Goal: Task Accomplishment & Management: Use online tool/utility

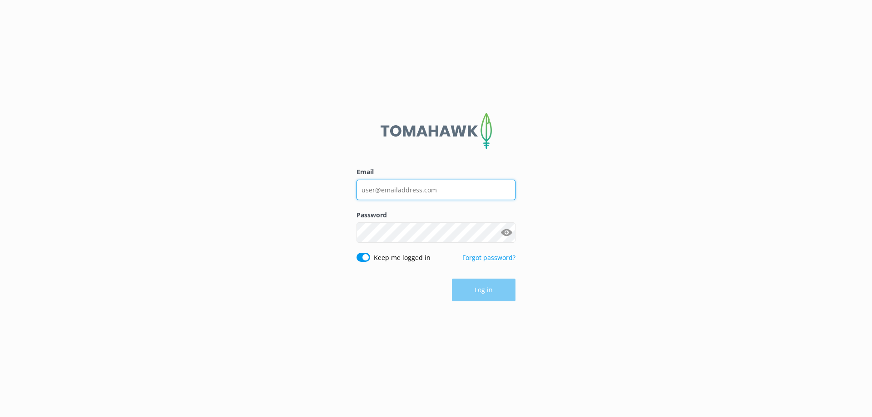
type input "[EMAIL_ADDRESS][PERSON_NAME][DOMAIN_NAME]"
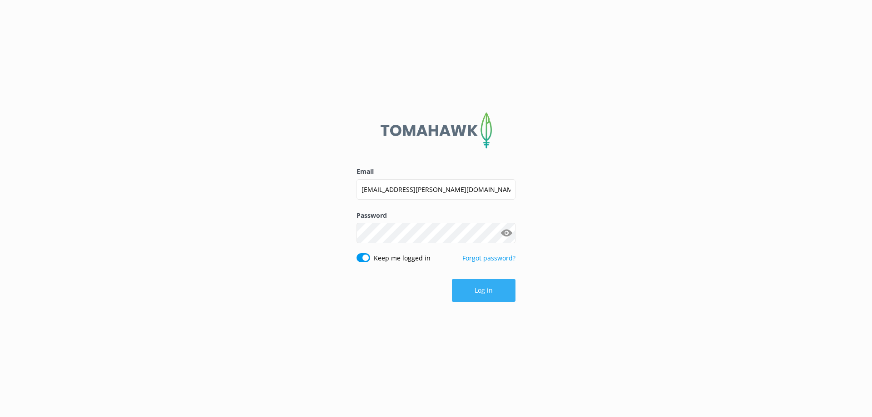
click at [494, 287] on div "Log in" at bounding box center [435, 290] width 159 height 23
click at [496, 287] on button "Log in" at bounding box center [484, 290] width 64 height 23
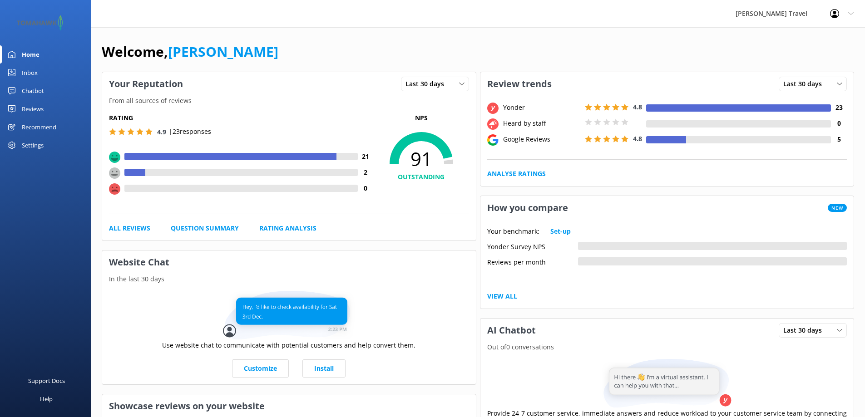
click at [35, 104] on div "Reviews" at bounding box center [33, 109] width 22 height 18
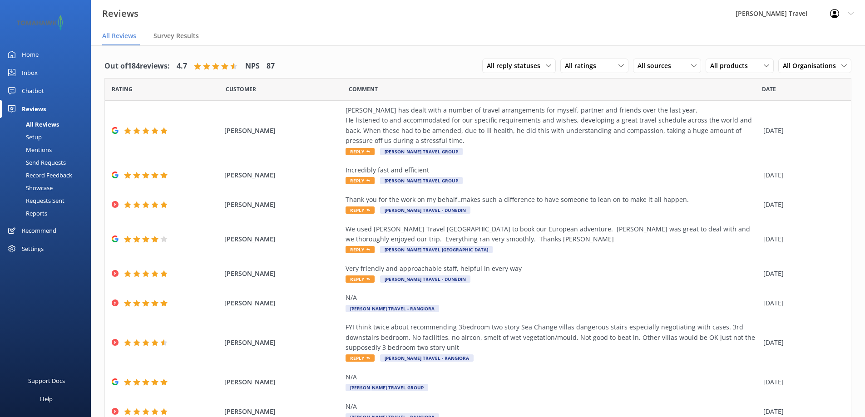
click at [59, 158] on div "Send Requests" at bounding box center [35, 162] width 60 height 13
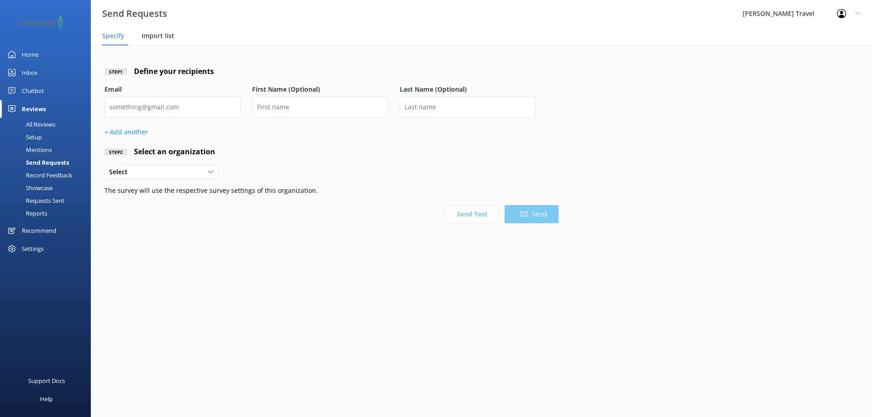
click at [164, 36] on span "Import list" at bounding box center [158, 35] width 33 height 9
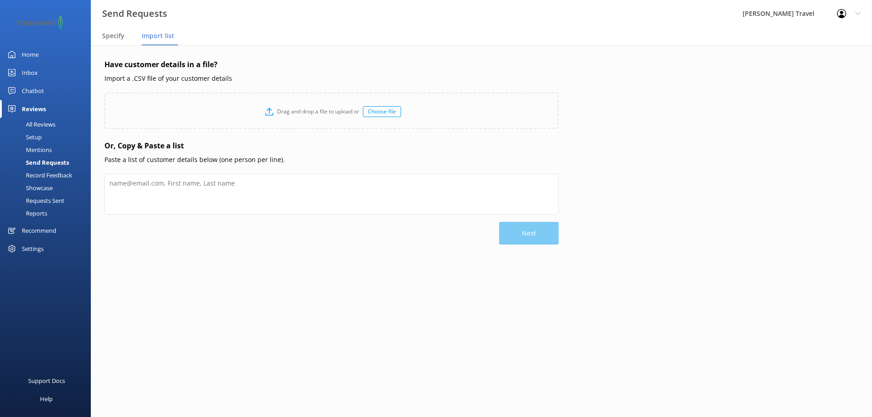
click at [379, 109] on div "Choose file" at bounding box center [382, 111] width 38 height 11
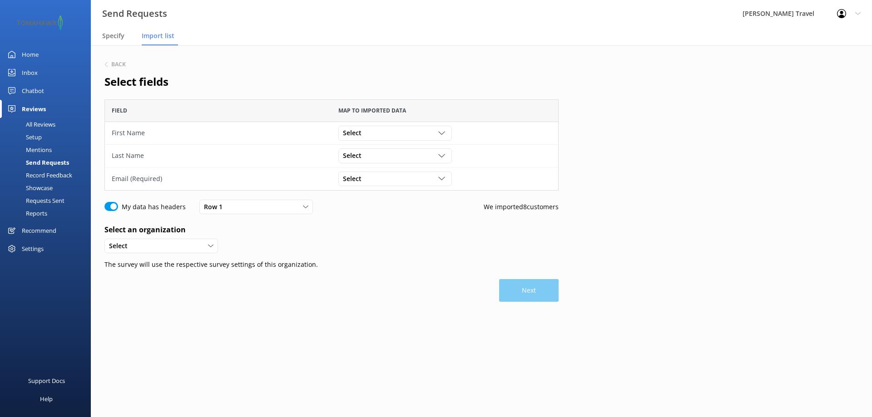
scroll to position [84, 447]
click at [194, 249] on div "Select" at bounding box center [161, 246] width 109 height 10
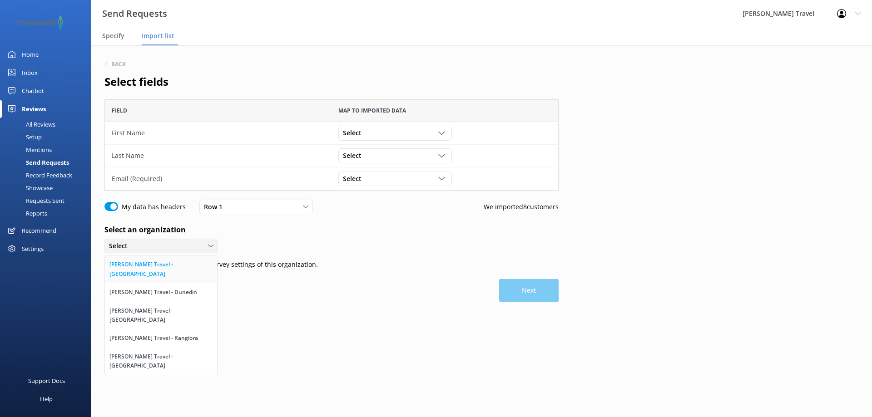
click at [187, 263] on link "[PERSON_NAME] Travel - [GEOGRAPHIC_DATA]" at bounding box center [161, 270] width 112 height 28
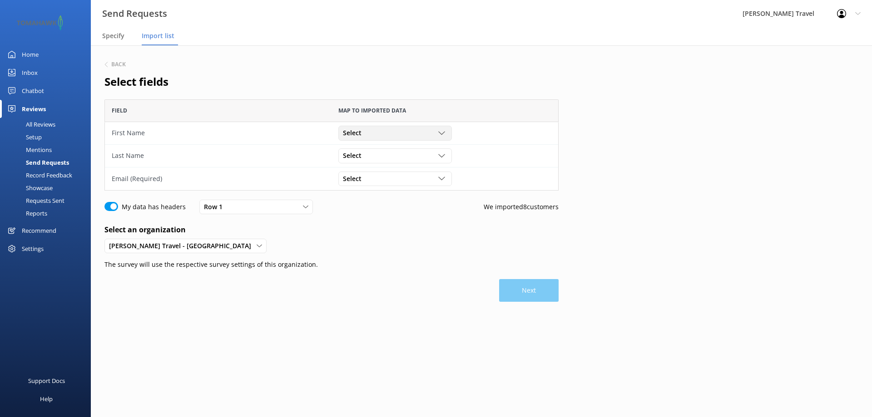
click at [433, 139] on div "Select First name Last name Email" at bounding box center [394, 133] width 113 height 15
click at [425, 149] on link "First name" at bounding box center [395, 152] width 112 height 18
click at [419, 157] on div "Select" at bounding box center [394, 156] width 109 height 10
click at [403, 189] on link "Last name" at bounding box center [395, 193] width 112 height 18
click at [401, 178] on div "Select" at bounding box center [394, 179] width 109 height 10
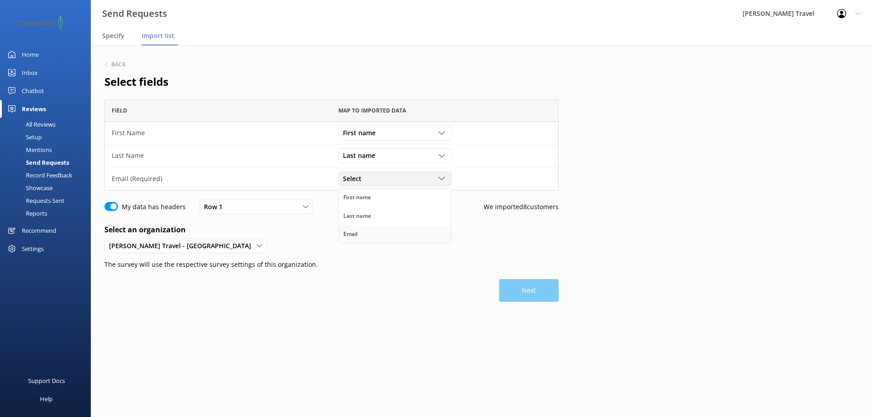
click at [379, 232] on link "Email" at bounding box center [395, 234] width 112 height 18
click at [528, 290] on button "Next" at bounding box center [528, 290] width 59 height 23
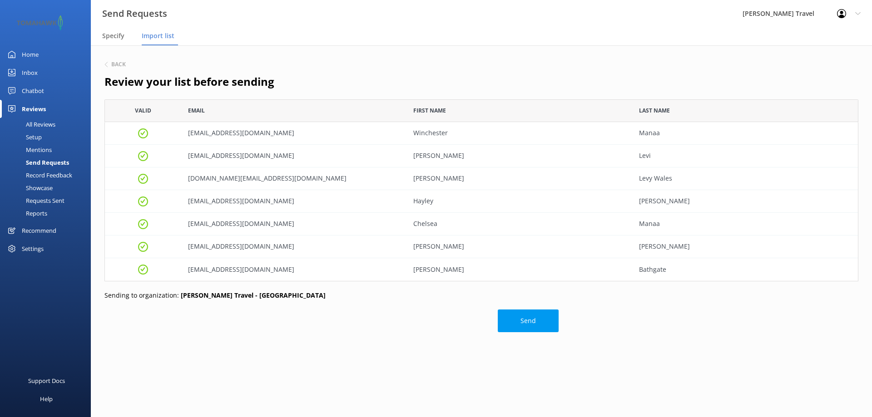
scroll to position [175, 747]
click at [528, 321] on button "Send" at bounding box center [528, 321] width 61 height 23
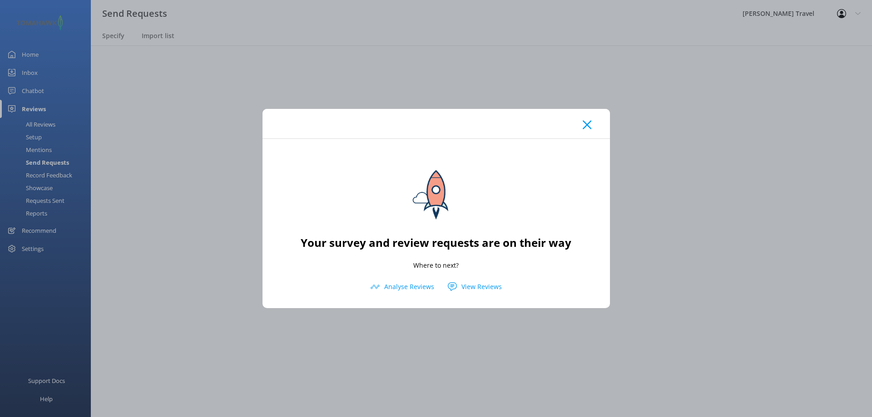
click at [588, 124] on icon at bounding box center [586, 124] width 9 height 9
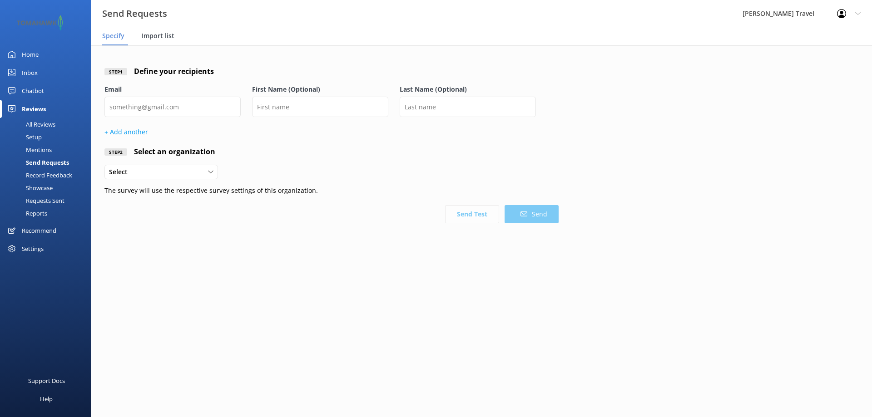
click at [154, 31] on span "Import list" at bounding box center [158, 35] width 33 height 9
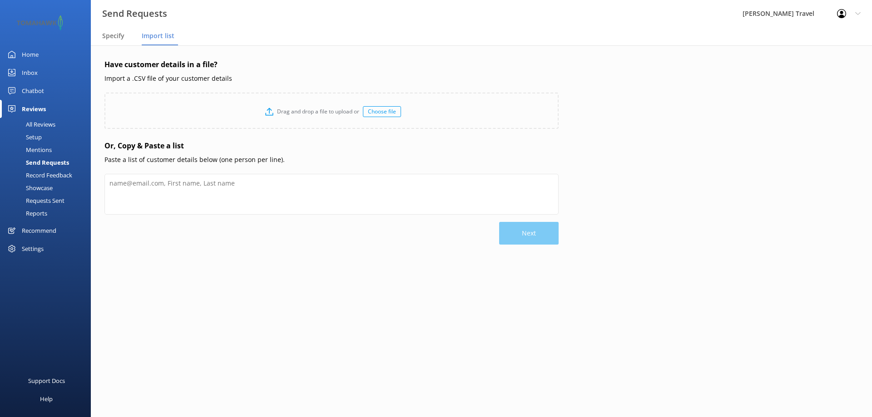
click at [378, 109] on div "Choose file" at bounding box center [382, 111] width 38 height 11
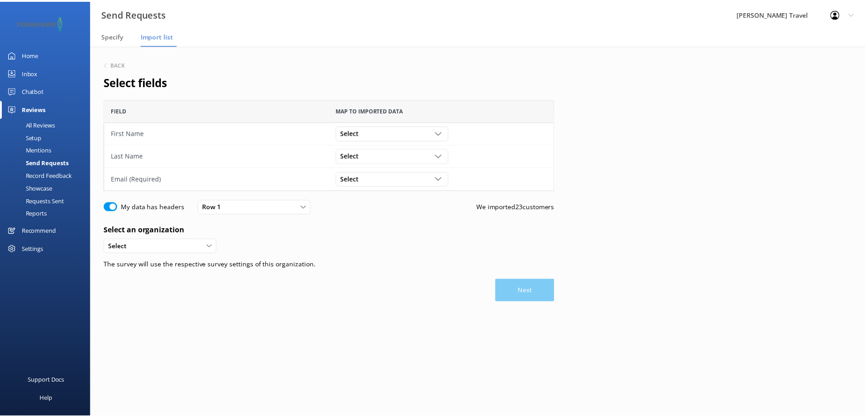
scroll to position [84, 447]
click at [383, 137] on div "Select" at bounding box center [394, 133] width 109 height 10
click at [382, 151] on link "First name" at bounding box center [395, 152] width 112 height 18
click at [381, 152] on div "Select" at bounding box center [394, 156] width 109 height 10
click at [374, 192] on link "Last name" at bounding box center [395, 193] width 112 height 18
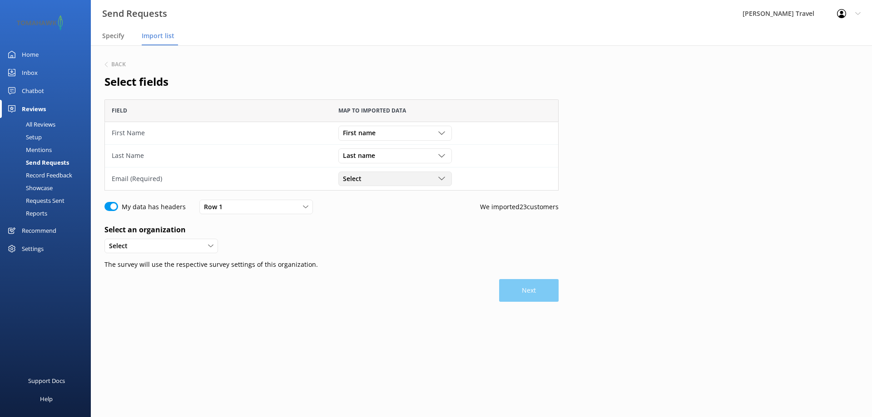
click at [372, 175] on div "Select" at bounding box center [394, 179] width 109 height 10
click at [366, 231] on link "Email" at bounding box center [395, 234] width 112 height 18
click at [177, 249] on div "Select" at bounding box center [161, 246] width 109 height 10
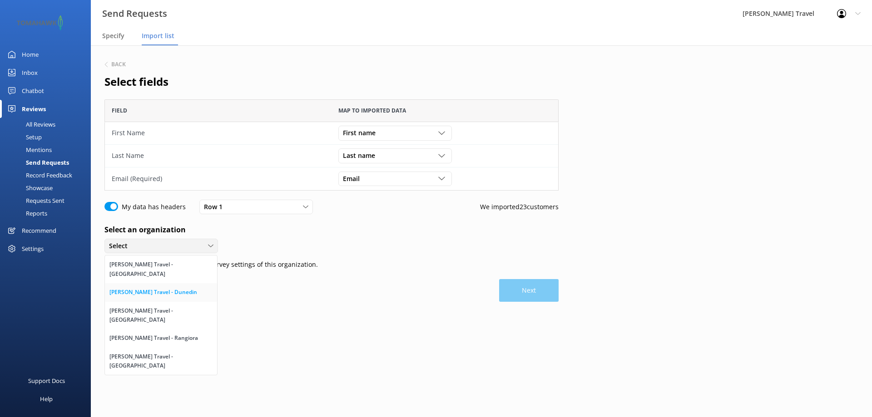
click at [168, 288] on div "[PERSON_NAME] Travel - Dunedin" at bounding box center [153, 292] width 88 height 9
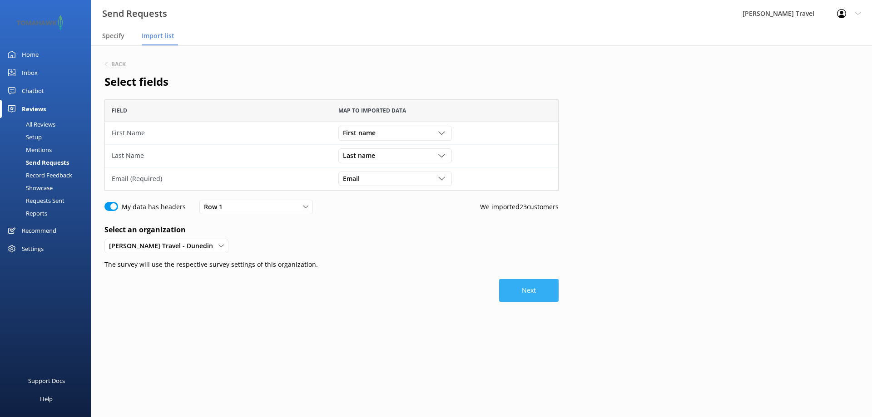
click at [529, 291] on button "Next" at bounding box center [528, 290] width 59 height 23
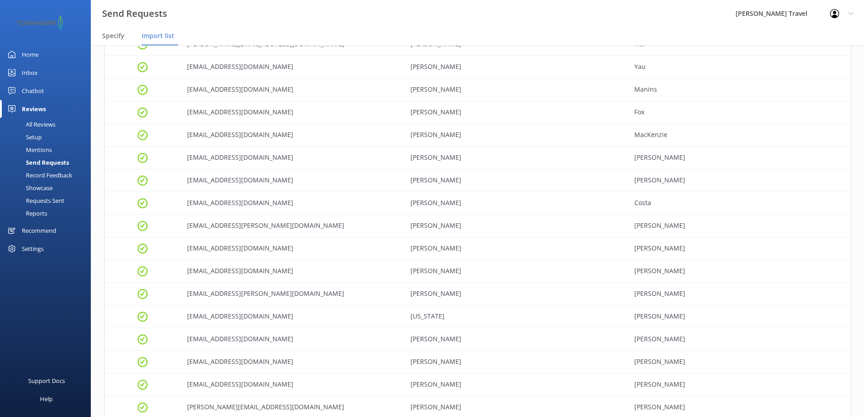
scroll to position [318, 0]
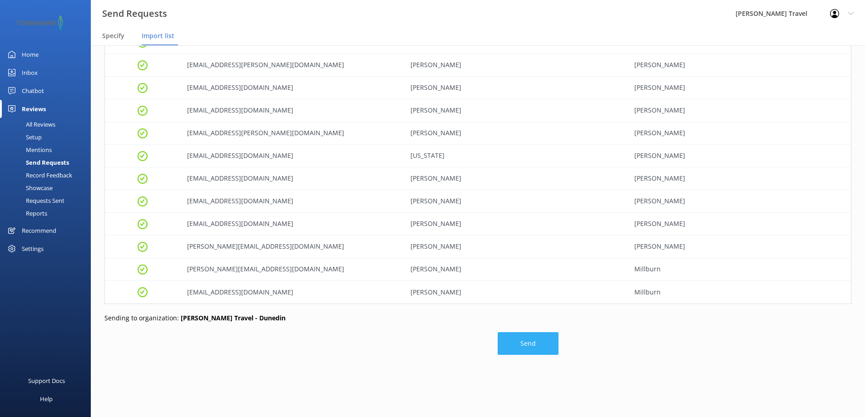
click at [538, 341] on button "Send" at bounding box center [528, 343] width 61 height 23
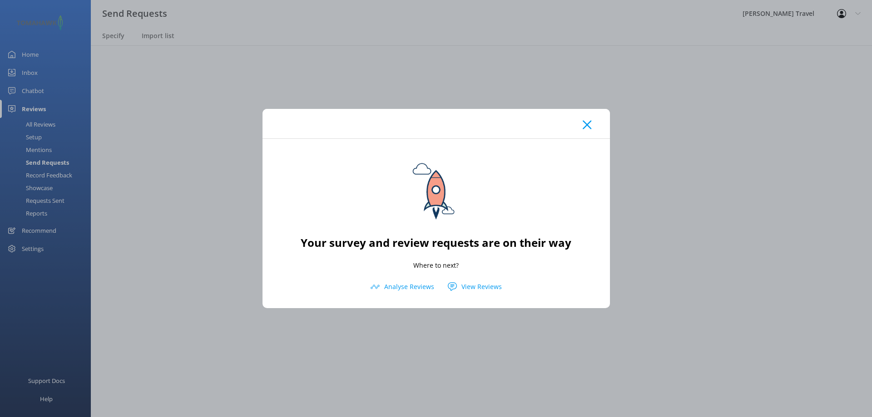
click at [587, 118] on div at bounding box center [435, 124] width 347 height 30
click at [587, 122] on icon at bounding box center [586, 124] width 9 height 9
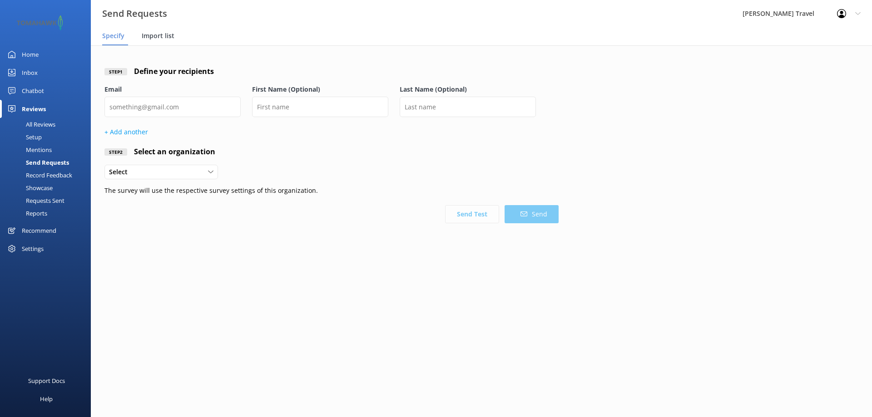
click at [152, 35] on span "Import list" at bounding box center [158, 35] width 33 height 9
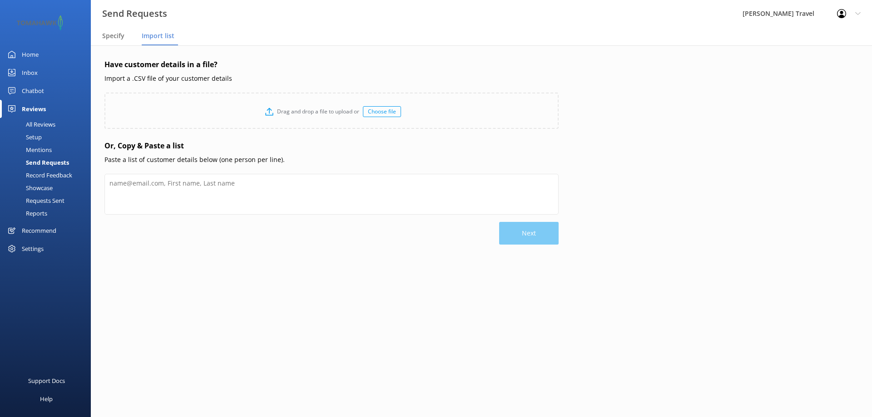
click at [379, 113] on div "Choose file" at bounding box center [382, 111] width 38 height 11
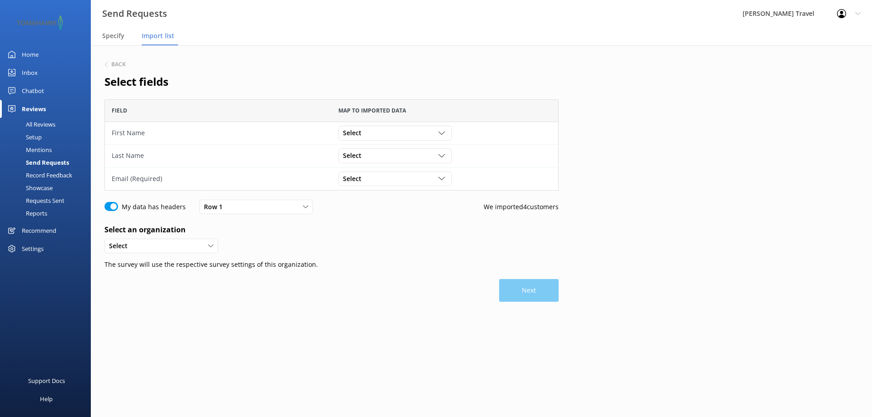
scroll to position [84, 447]
click at [409, 135] on div "Select" at bounding box center [394, 133] width 109 height 10
click at [402, 156] on link "First name" at bounding box center [395, 152] width 112 height 18
click at [388, 161] on div "Select First name Last name Email" at bounding box center [394, 155] width 113 height 15
click at [371, 194] on link "Last name" at bounding box center [395, 193] width 112 height 18
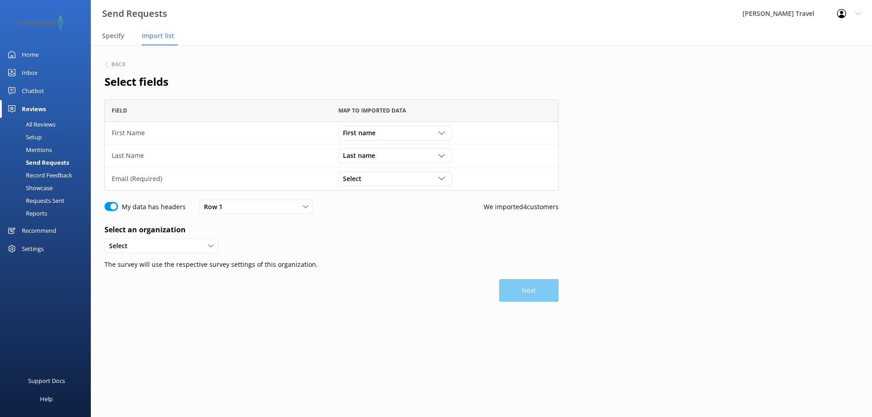
click at [359, 167] on div "Last name First name Last name Email" at bounding box center [444, 156] width 227 height 23
click at [359, 178] on span "Select" at bounding box center [355, 179] width 24 height 10
click at [356, 232] on div "Email" at bounding box center [350, 234] width 14 height 9
click at [176, 246] on div "Select" at bounding box center [161, 246] width 109 height 10
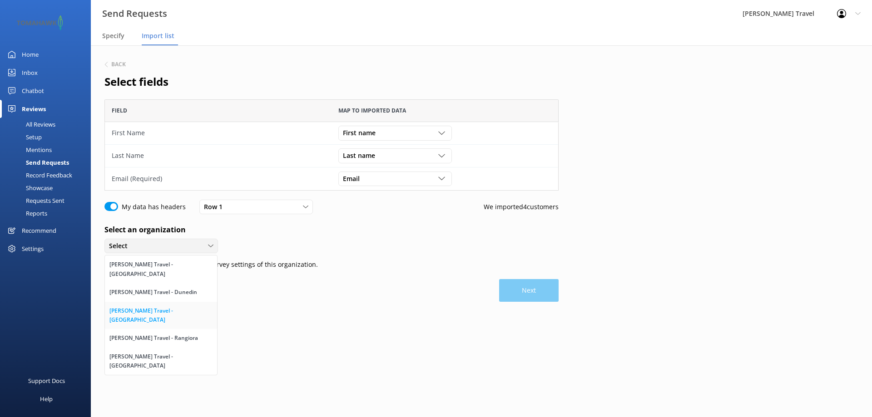
click at [168, 306] on div "[PERSON_NAME] Travel - [GEOGRAPHIC_DATA]" at bounding box center [160, 315] width 103 height 19
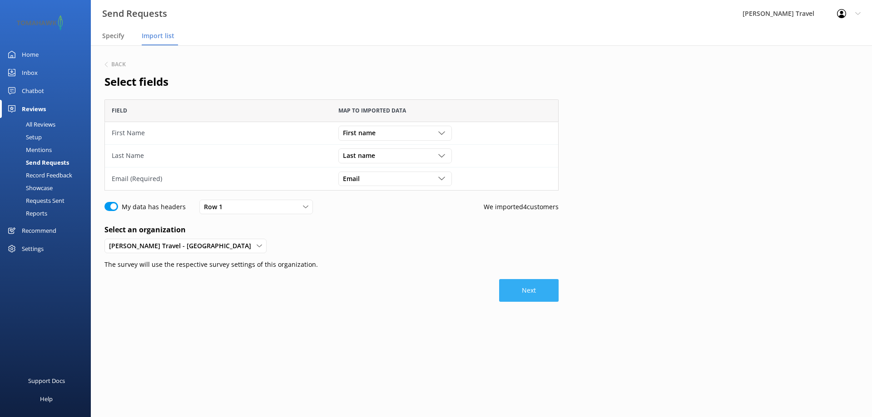
click at [533, 295] on button "Next" at bounding box center [528, 290] width 59 height 23
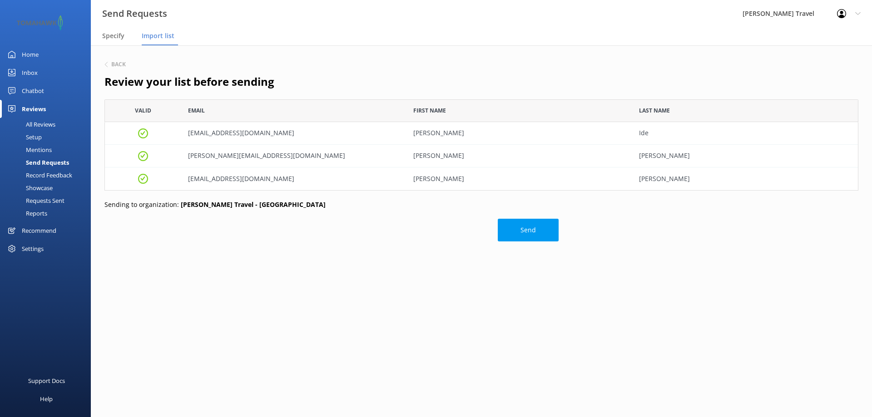
scroll to position [84, 747]
click at [531, 227] on button "Send" at bounding box center [528, 230] width 61 height 23
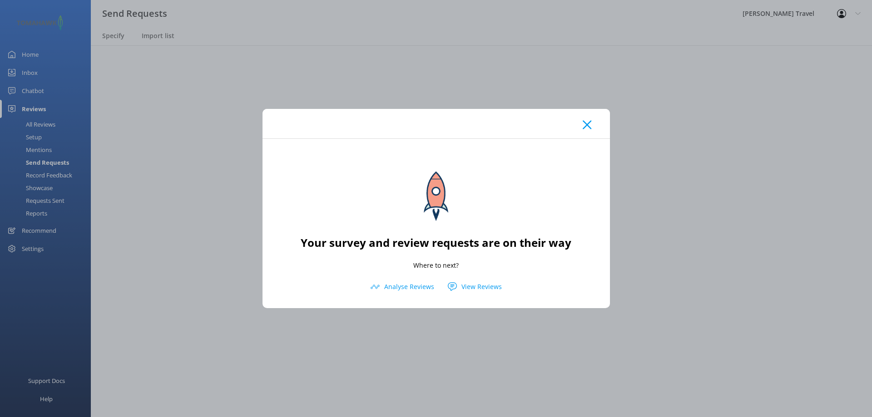
click at [589, 119] on div at bounding box center [435, 124] width 347 height 30
click at [583, 126] on icon at bounding box center [586, 124] width 9 height 9
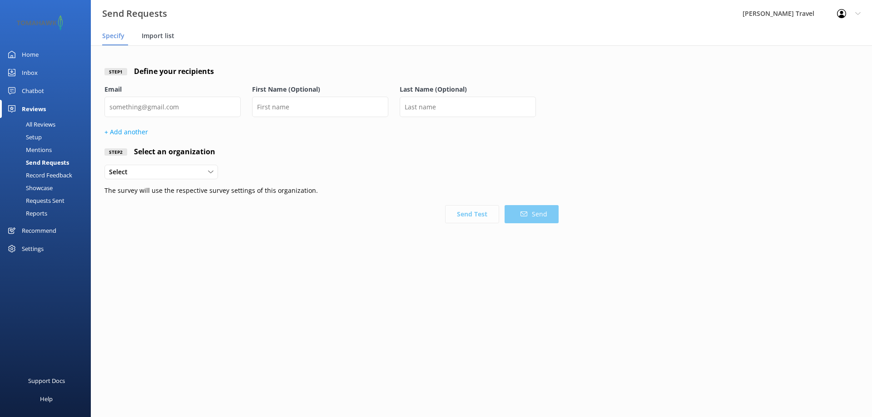
click at [176, 35] on div "Import list" at bounding box center [160, 36] width 36 height 18
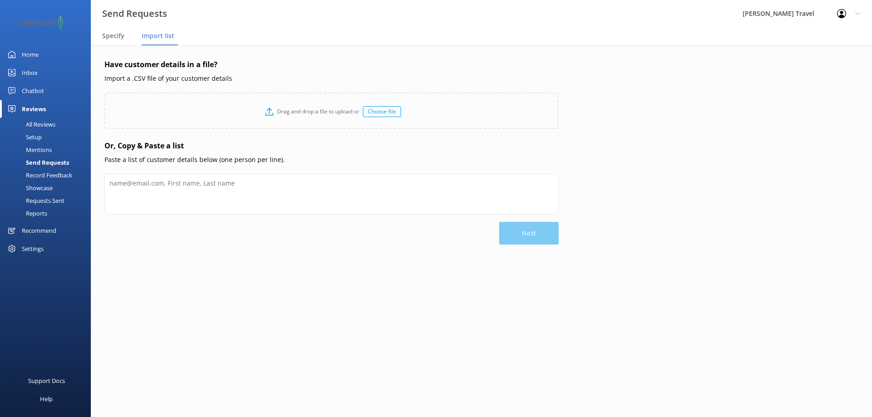
click at [383, 109] on div "Choose file" at bounding box center [382, 111] width 38 height 11
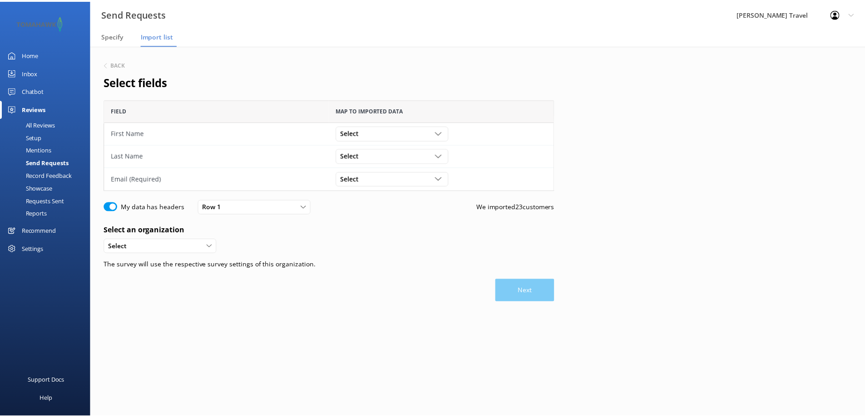
scroll to position [84, 447]
click at [392, 126] on div "Select First name Last name Email" at bounding box center [394, 133] width 113 height 15
click at [385, 152] on link "First name" at bounding box center [395, 152] width 112 height 18
click at [384, 153] on div "Select" at bounding box center [394, 156] width 109 height 10
click at [375, 193] on link "Last name" at bounding box center [395, 193] width 112 height 18
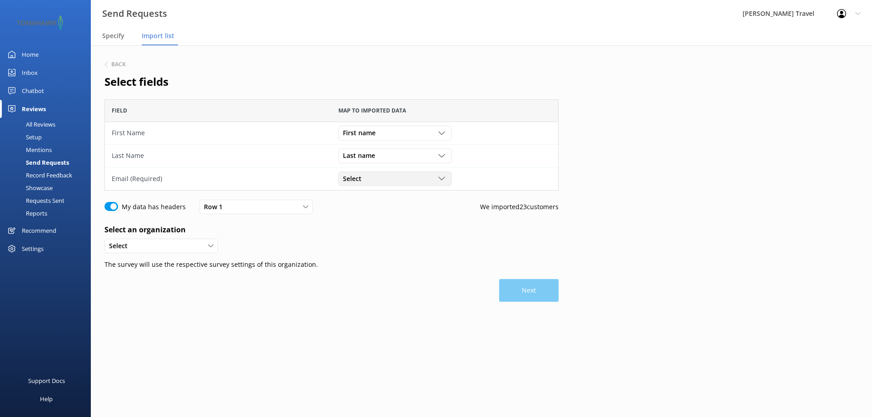
click at [375, 179] on div "Select" at bounding box center [394, 179] width 109 height 10
click at [365, 237] on link "Email" at bounding box center [395, 234] width 112 height 18
click at [205, 237] on div "Back Select fields Field Map to imported data First Name First name First name …" at bounding box center [331, 207] width 454 height 297
click at [195, 250] on div "Select" at bounding box center [161, 246] width 109 height 10
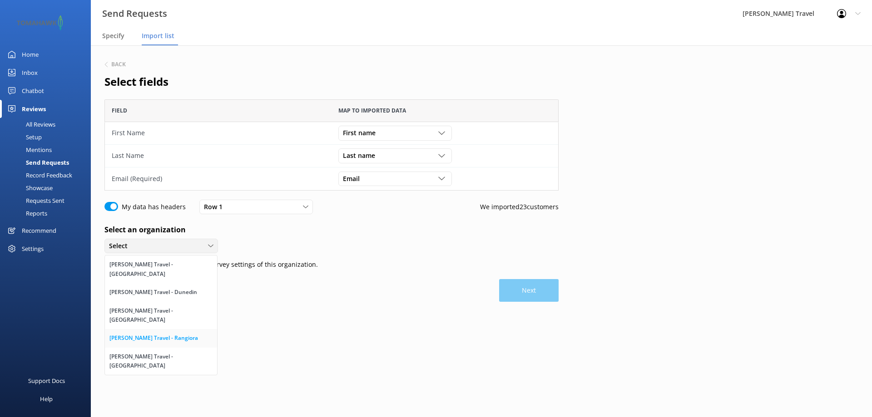
click at [177, 329] on link "[PERSON_NAME] Travel - Rangiora" at bounding box center [161, 338] width 112 height 18
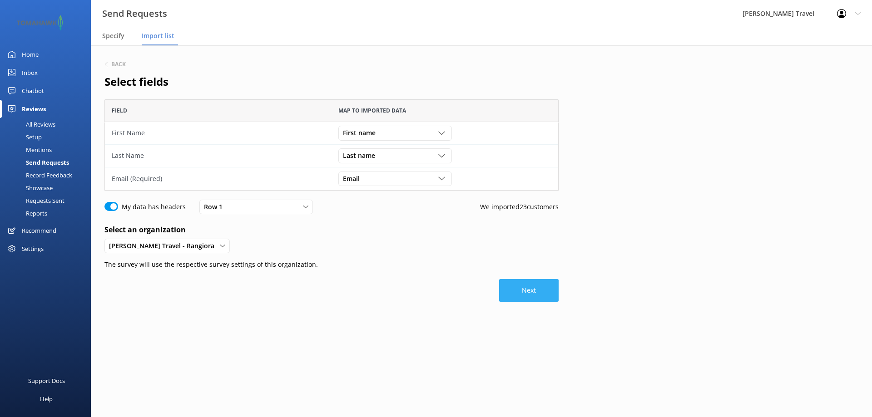
click at [525, 291] on button "Next" at bounding box center [528, 290] width 59 height 23
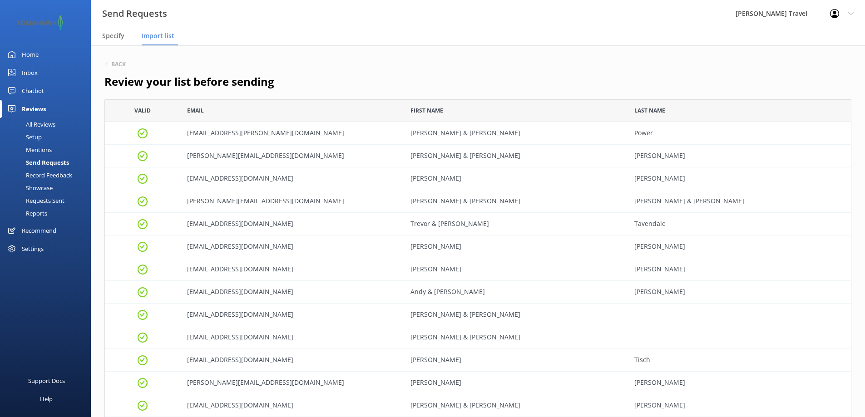
click at [99, 49] on div "Back Review your list before sending [PERSON_NAME] Email First Name Last Name […" at bounding box center [478, 393] width 774 height 696
click at [121, 69] on div "Back" at bounding box center [477, 65] width 747 height 12
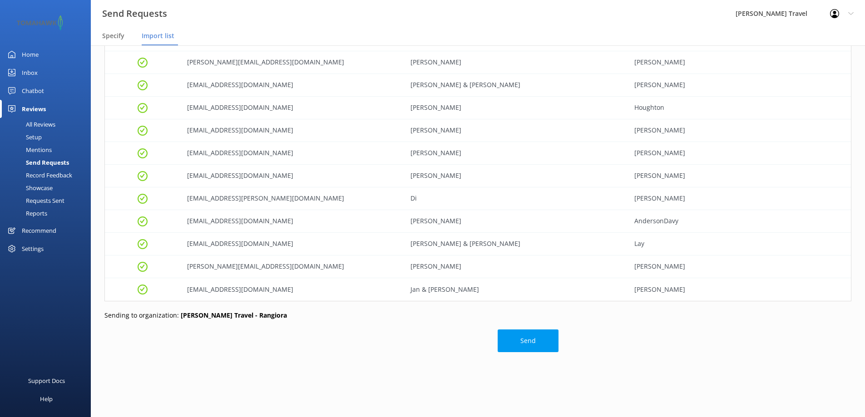
scroll to position [324, 0]
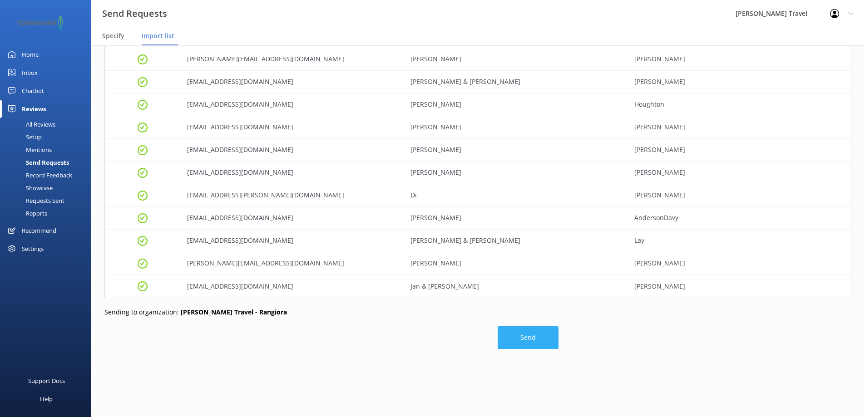
click at [537, 340] on button "Send" at bounding box center [528, 337] width 61 height 23
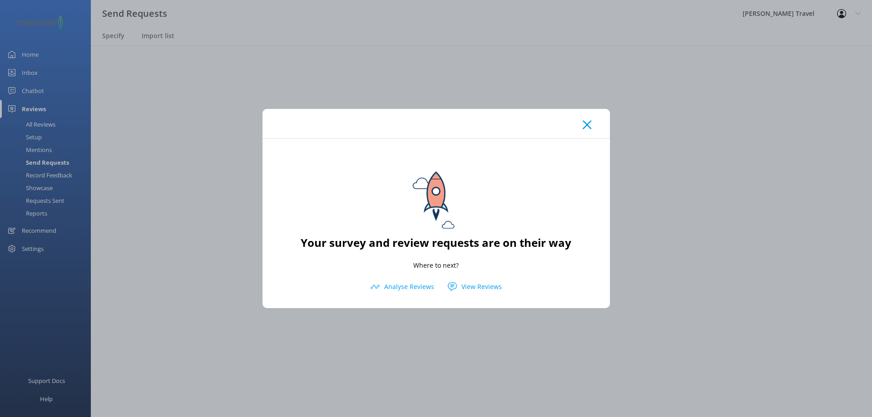
click at [590, 121] on use at bounding box center [586, 124] width 9 height 9
